Goal: Find specific fact: Find specific fact

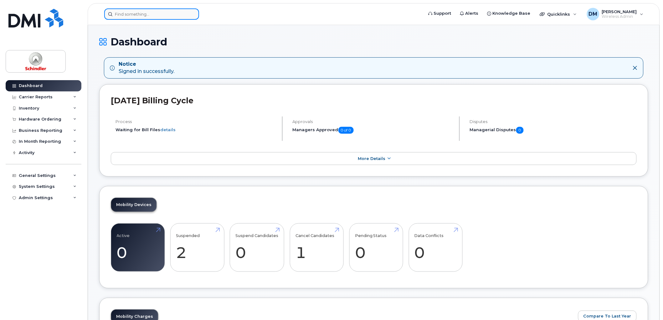
click at [176, 15] on input at bounding box center [151, 13] width 95 height 11
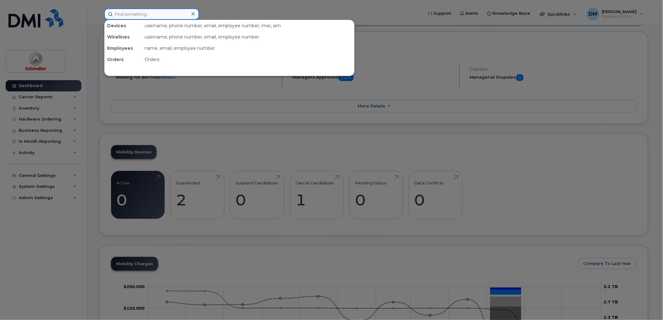
scroll to position [104, 0]
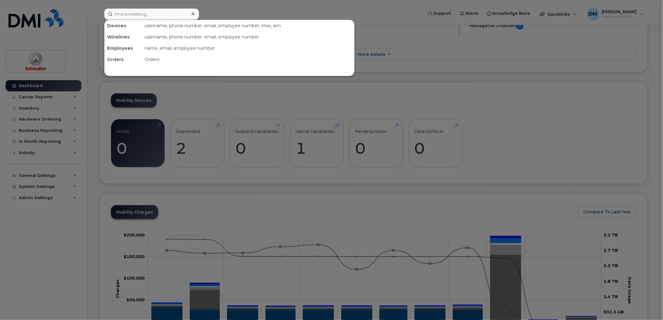
click at [338, 99] on div at bounding box center [331, 160] width 663 height 320
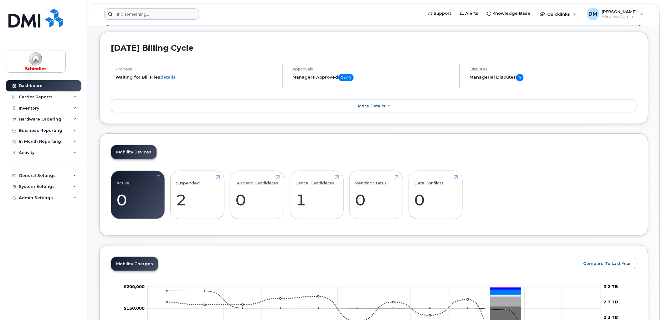
scroll to position [0, 0]
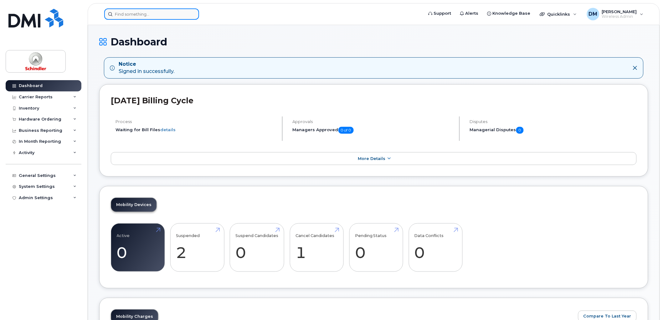
click at [190, 11] on div at bounding box center [151, 13] width 95 height 11
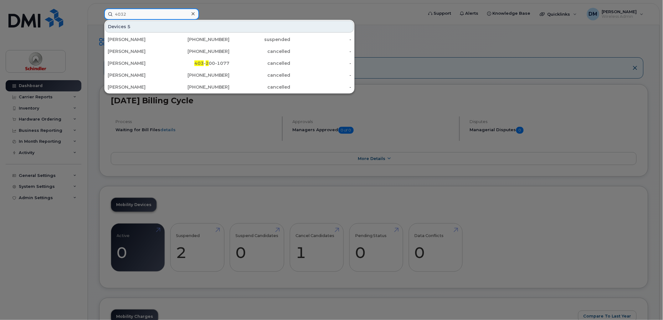
type input "4032"
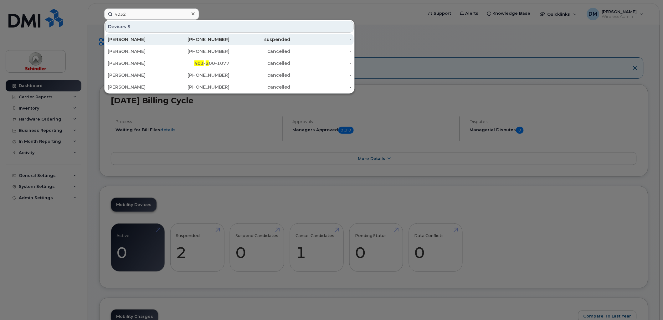
click at [172, 42] on div "226-376-3229" at bounding box center [199, 39] width 61 height 6
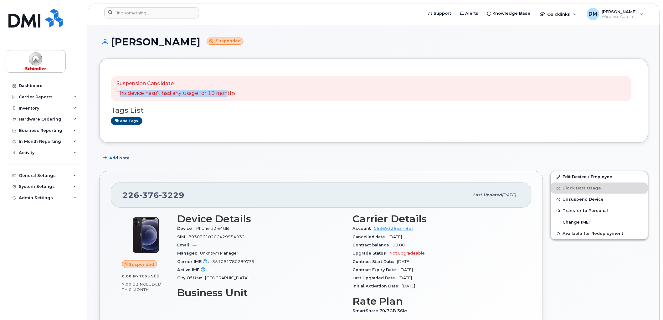
drag, startPoint x: 122, startPoint y: 94, endPoint x: 227, endPoint y: 97, distance: 104.3
click at [227, 97] on div "Suspension Candidate This device hasn't had any usage for 10 months" at bounding box center [371, 88] width 521 height 24
click at [250, 116] on div "Tags List Add tags" at bounding box center [374, 113] width 526 height 24
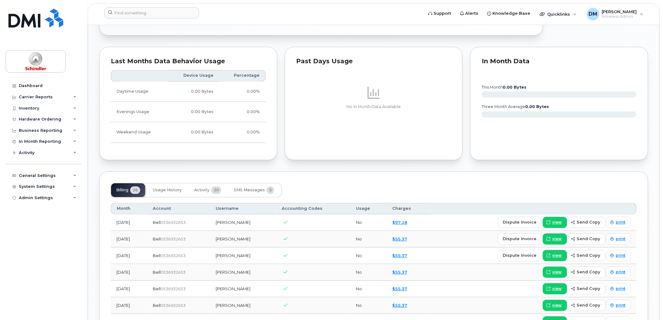
scroll to position [452, 0]
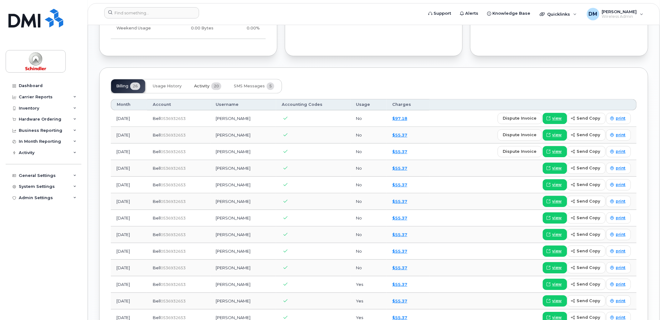
click at [207, 86] on span "Activity" at bounding box center [201, 86] width 15 height 5
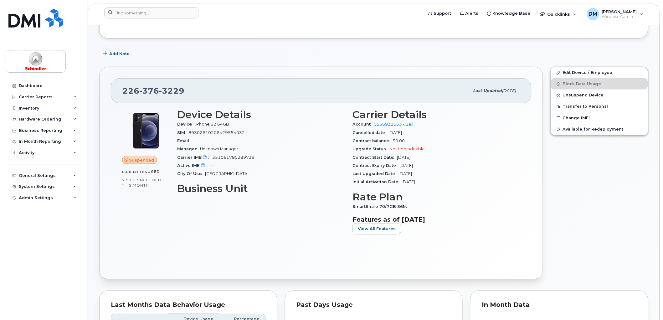
scroll to position [0, 0]
